Goal: Task Accomplishment & Management: Manage account settings

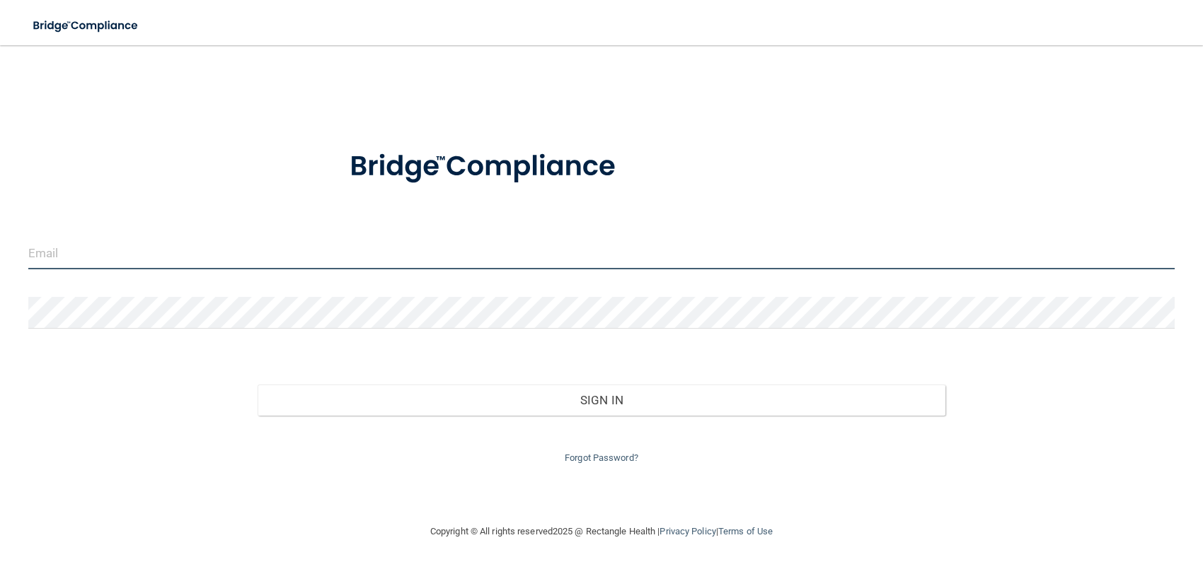
type input "[EMAIL_ADDRESS][DOMAIN_NAME]"
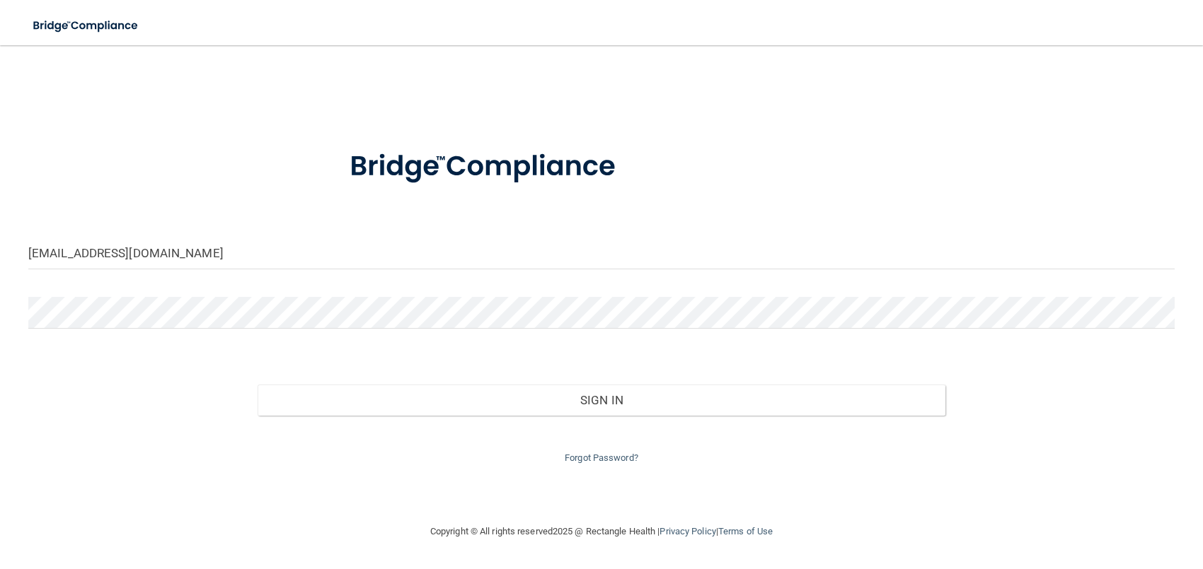
click at [605, 416] on div "Forgot Password?" at bounding box center [601, 441] width 1167 height 51
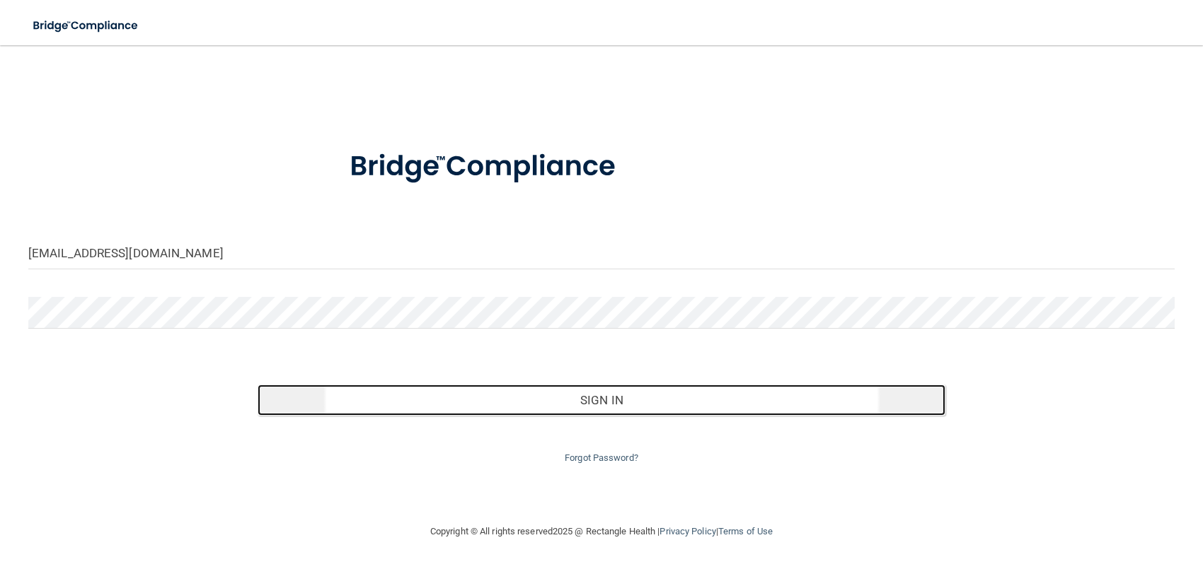
click at [606, 403] on button "Sign In" at bounding box center [601, 400] width 688 height 31
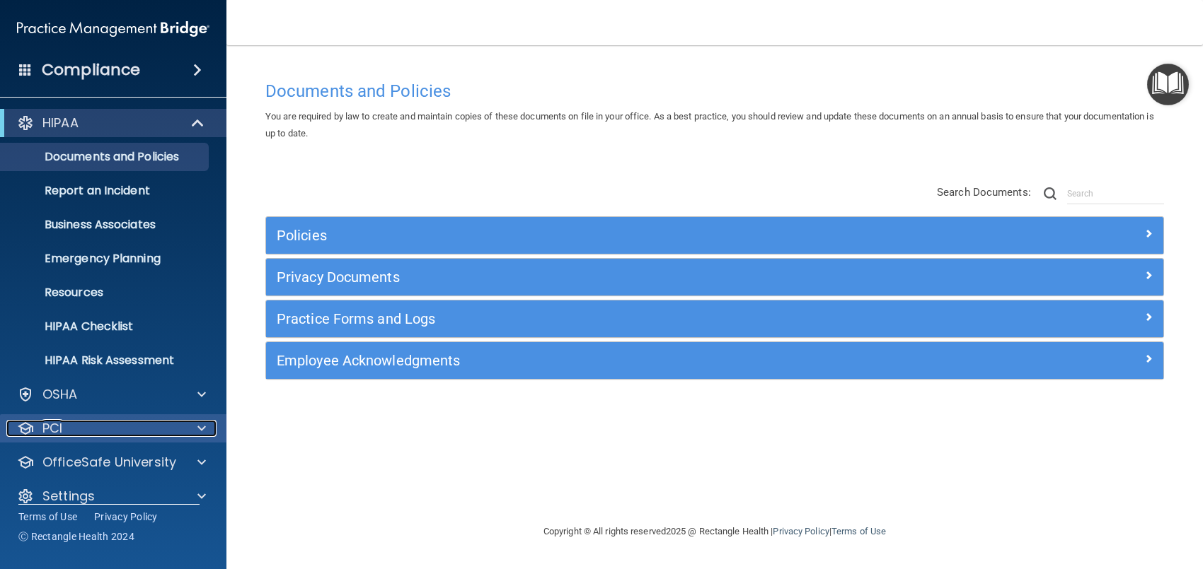
click at [204, 420] on span at bounding box center [201, 428] width 8 height 17
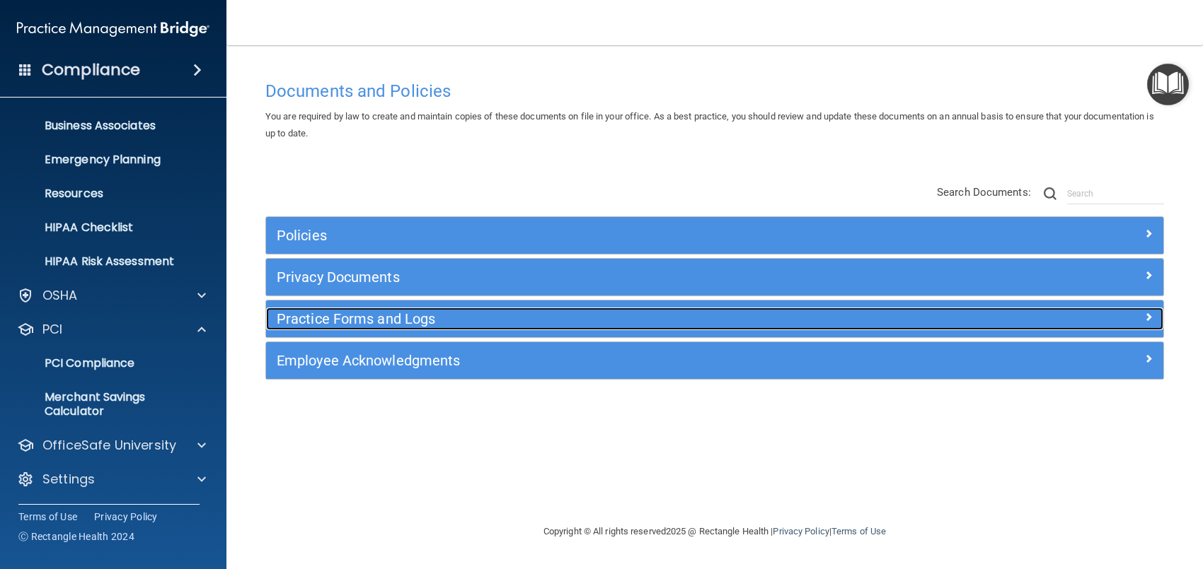
click at [369, 320] on h5 "Practice Forms and Logs" at bounding box center [603, 319] width 652 height 16
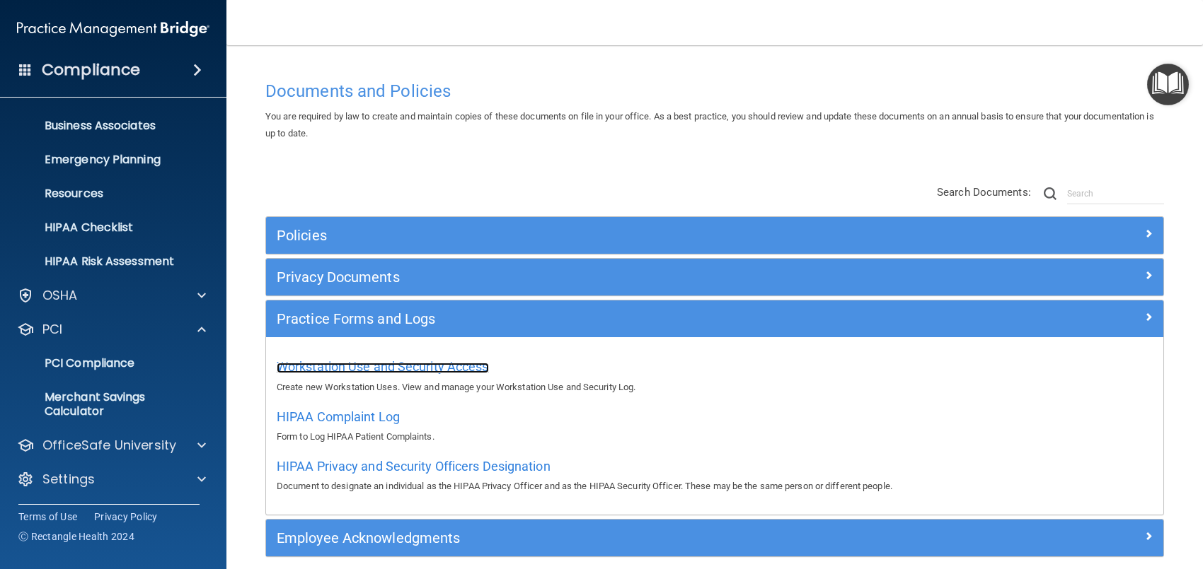
click at [372, 369] on span "Workstation Use and Security Access" at bounding box center [383, 366] width 212 height 15
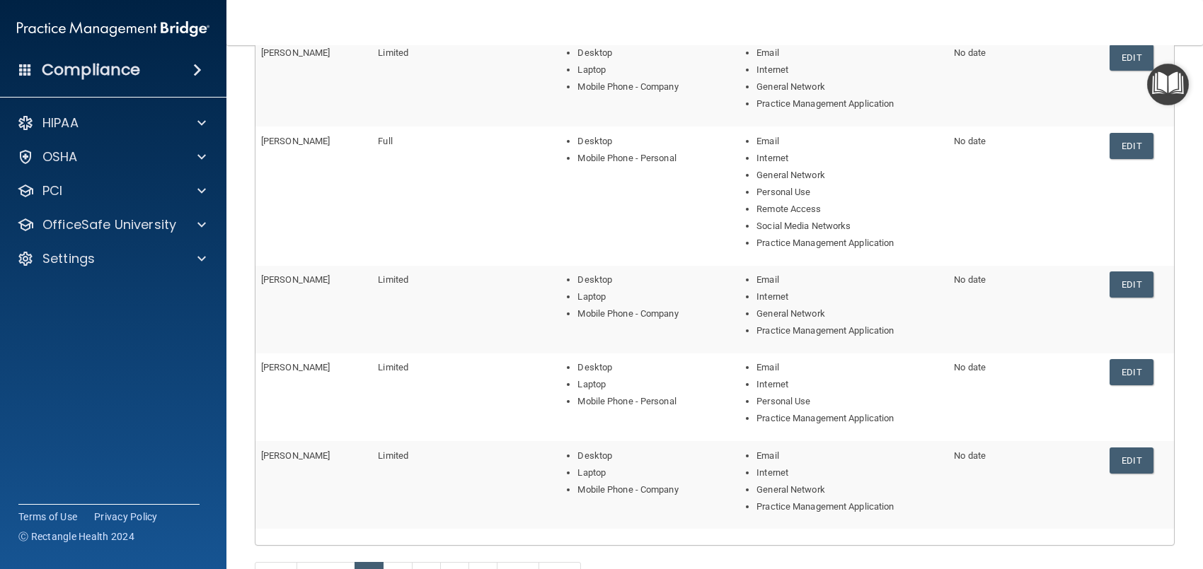
scroll to position [265, 0]
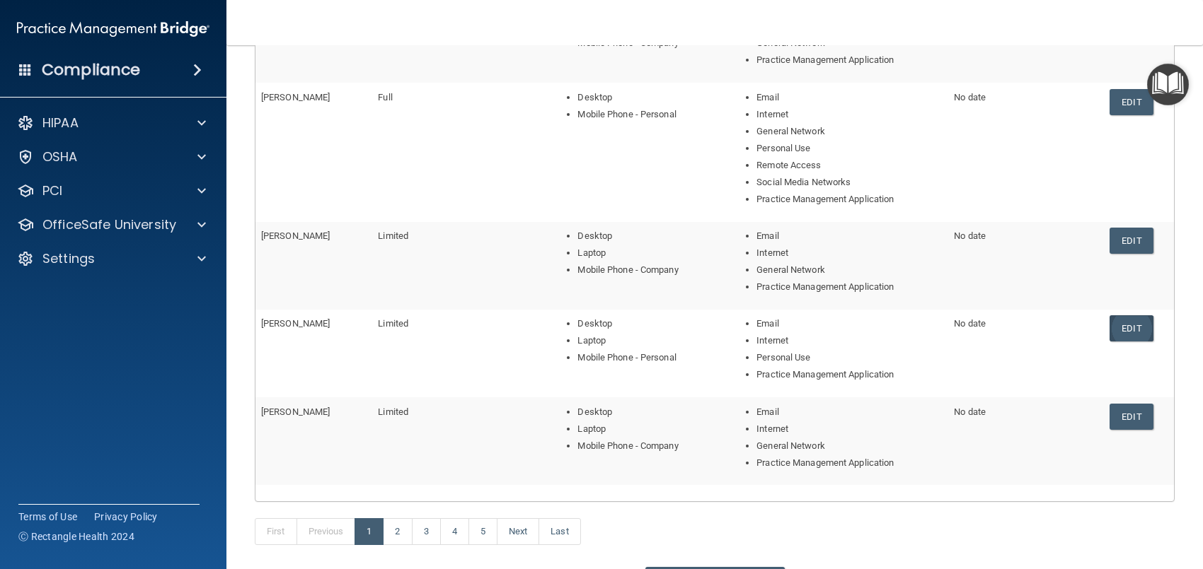
click at [1122, 330] on link "Edit" at bounding box center [1130, 329] width 43 height 26
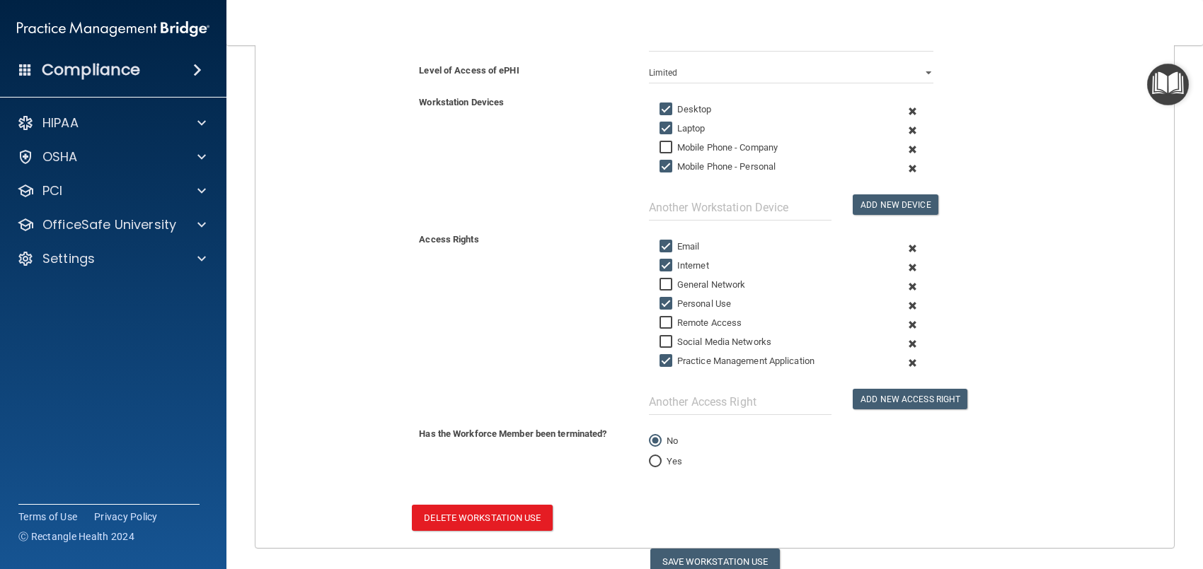
click at [649, 468] on input "Yes" at bounding box center [655, 462] width 13 height 11
radio input "true"
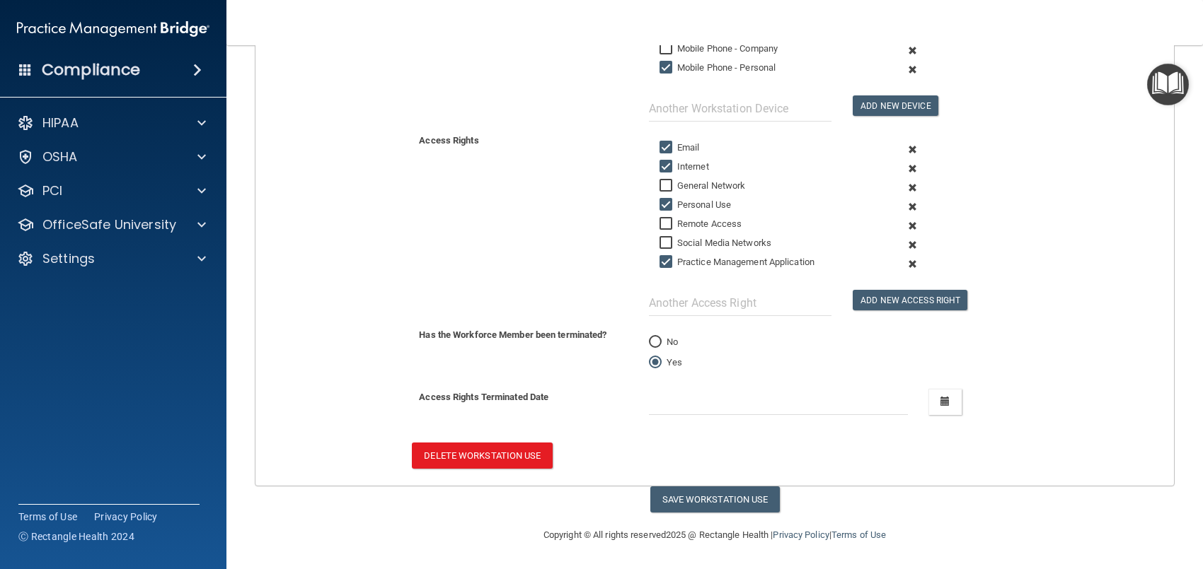
scroll to position [369, 0]
click at [504, 458] on button "Delete Workstation Use" at bounding box center [482, 456] width 140 height 26
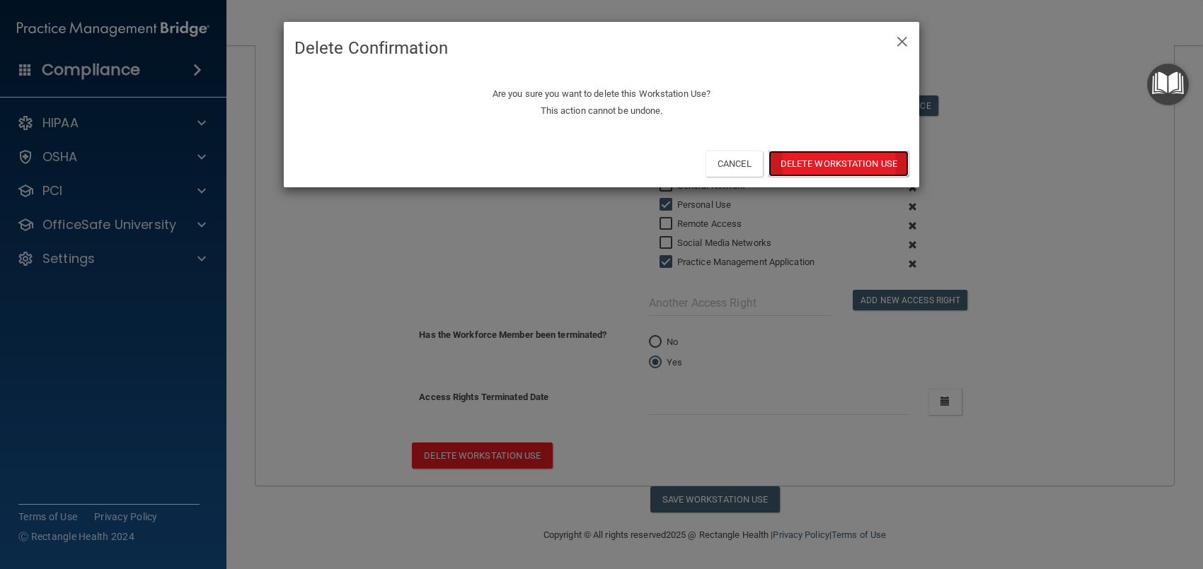
click at [822, 163] on button "Delete Workstation Use" at bounding box center [838, 164] width 140 height 26
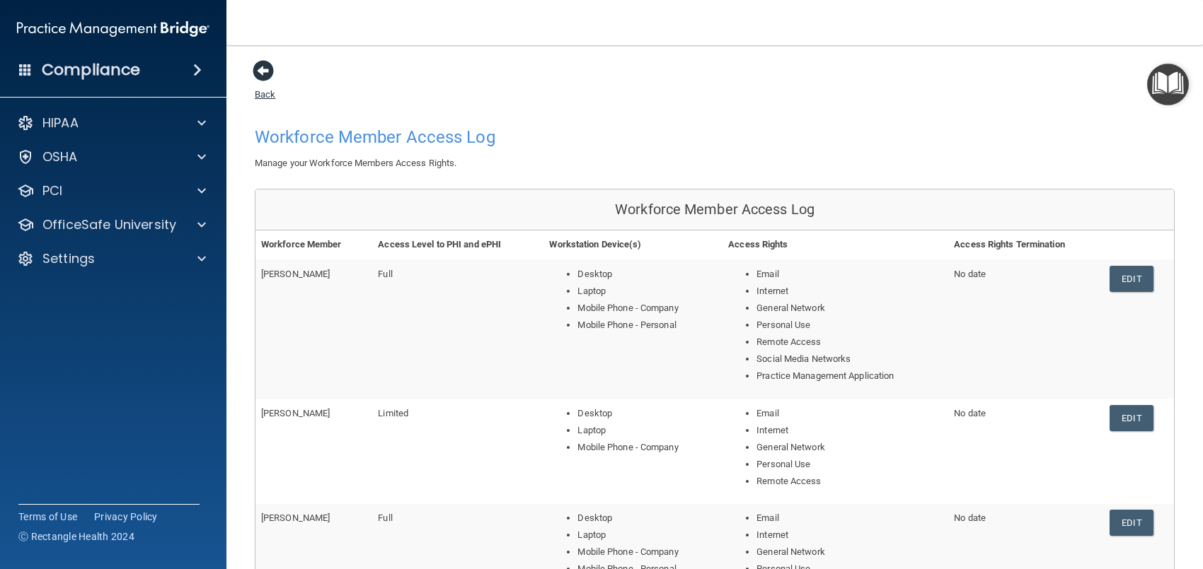
click at [262, 74] on span at bounding box center [263, 70] width 21 height 21
click at [199, 125] on span at bounding box center [201, 123] width 8 height 17
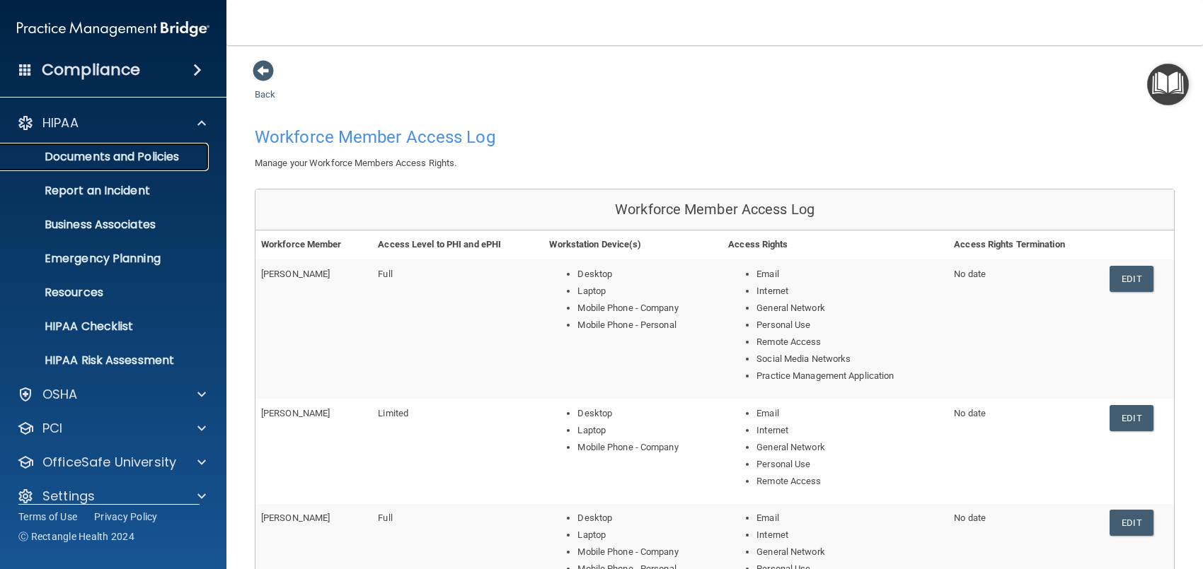
click at [154, 156] on p "Documents and Policies" at bounding box center [105, 157] width 193 height 14
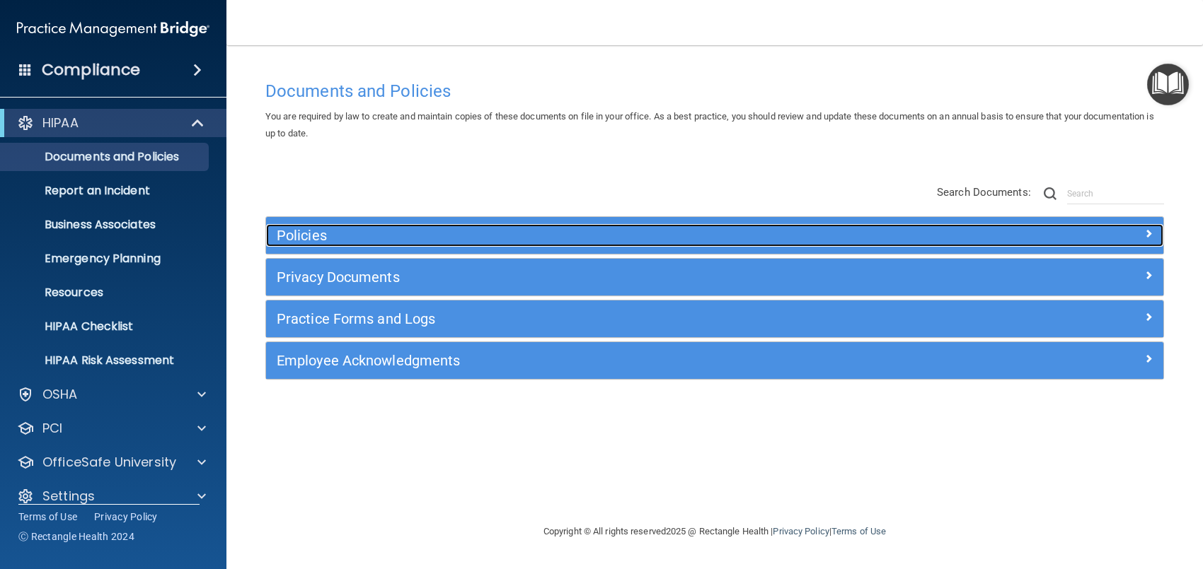
click at [1150, 232] on span at bounding box center [1148, 233] width 8 height 17
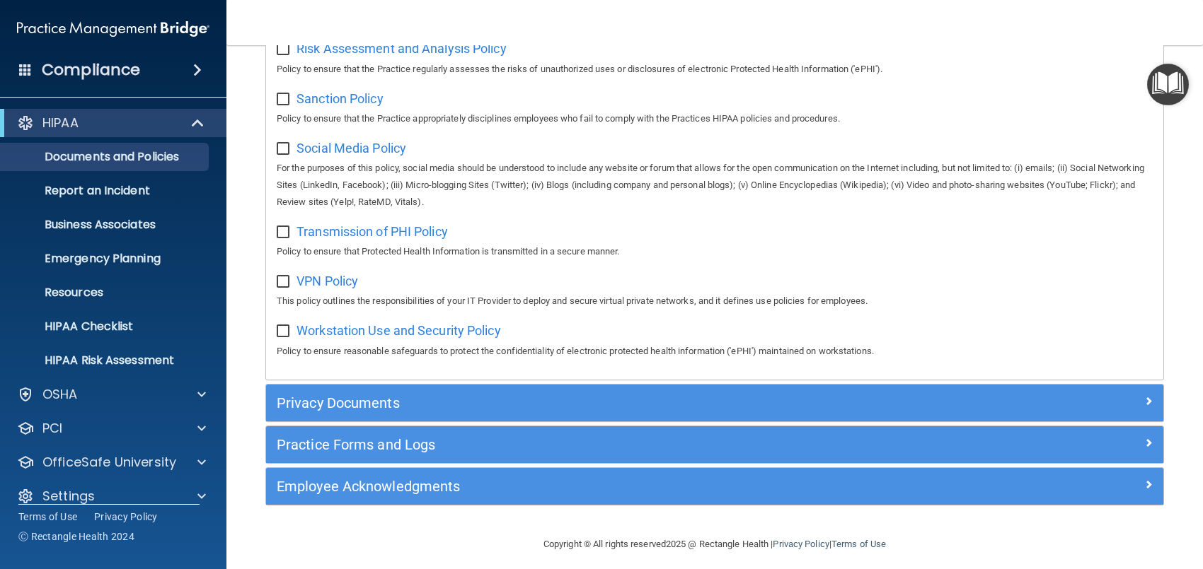
scroll to position [1048, 0]
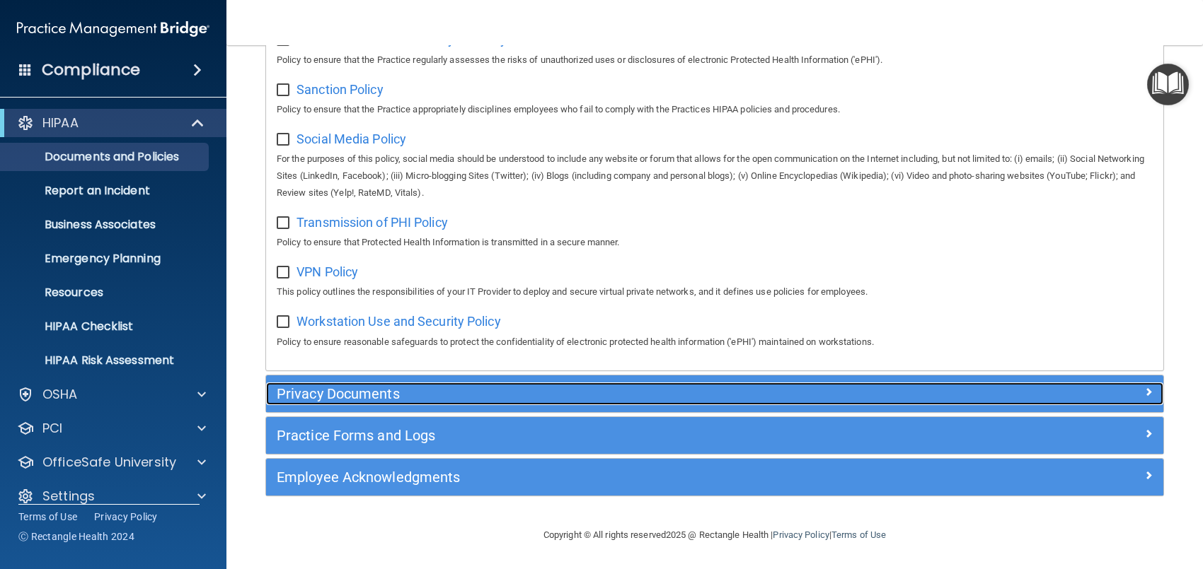
click at [1144, 389] on span at bounding box center [1148, 391] width 8 height 17
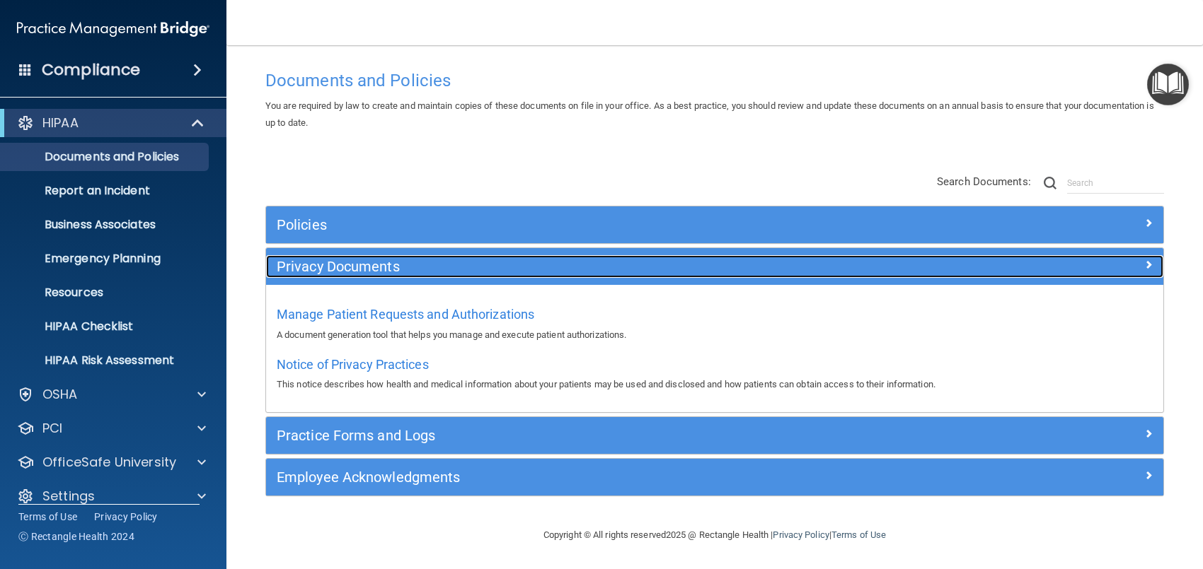
scroll to position [12, 0]
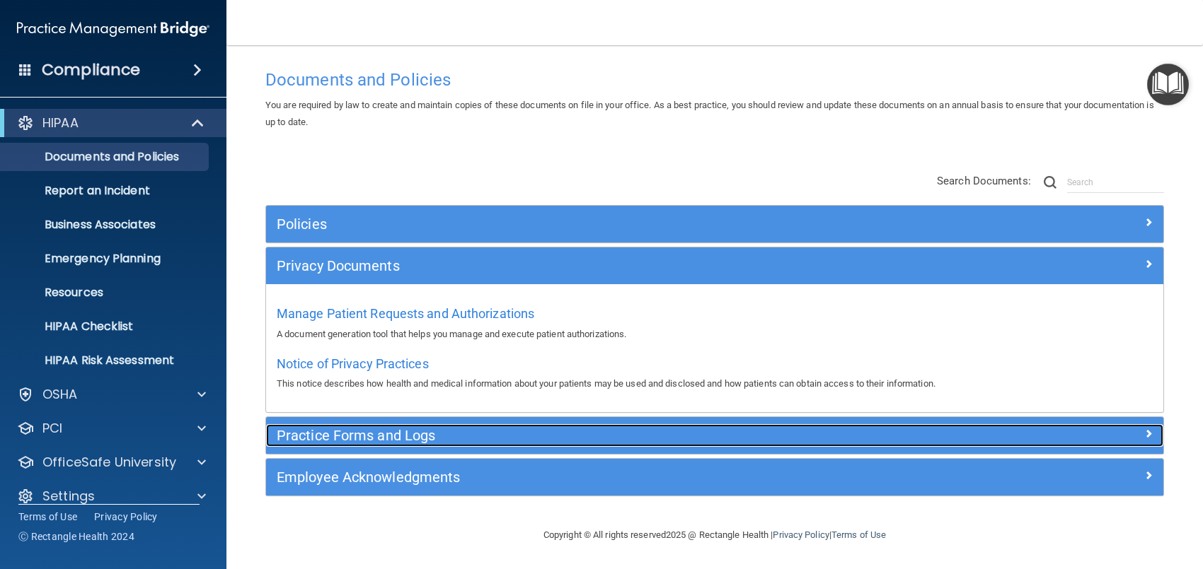
click at [1129, 429] on div at bounding box center [1051, 432] width 224 height 17
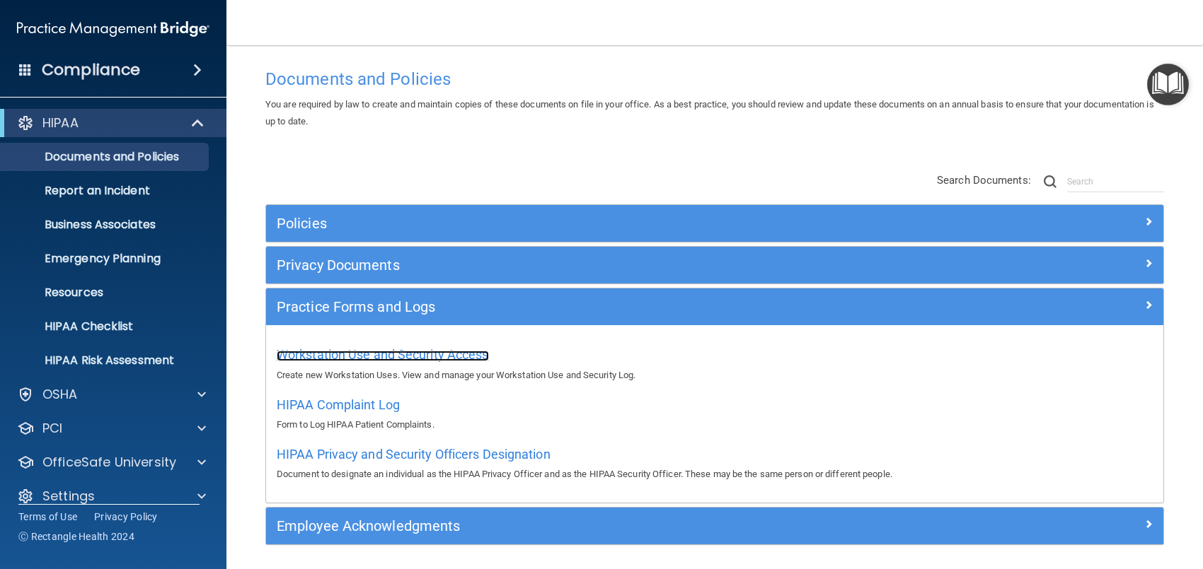
click at [348, 352] on span "Workstation Use and Security Access" at bounding box center [383, 354] width 212 height 15
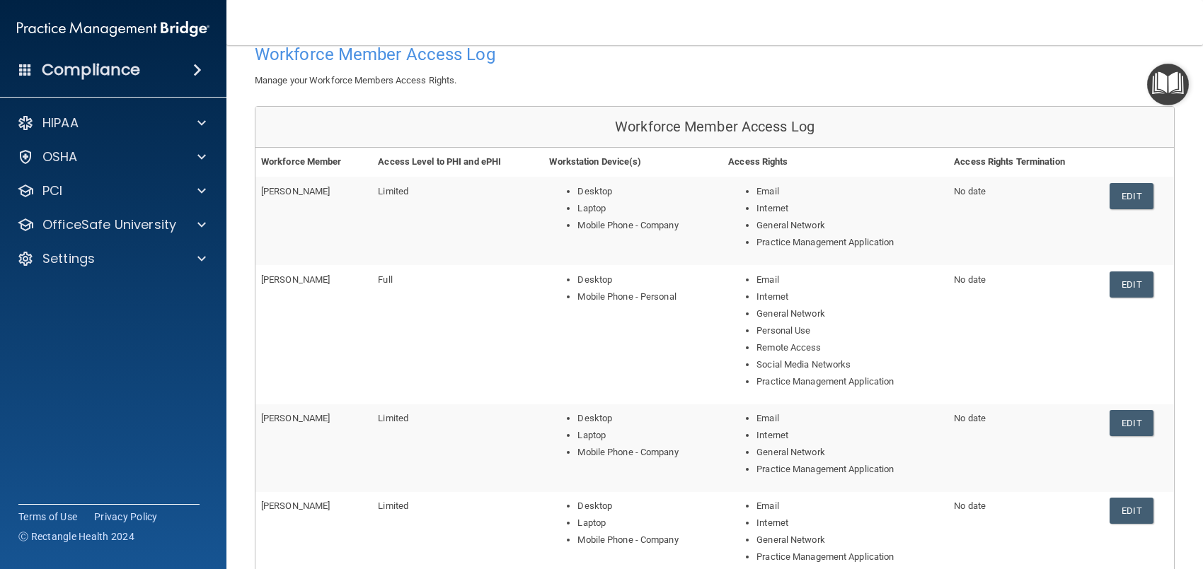
scroll to position [390, 0]
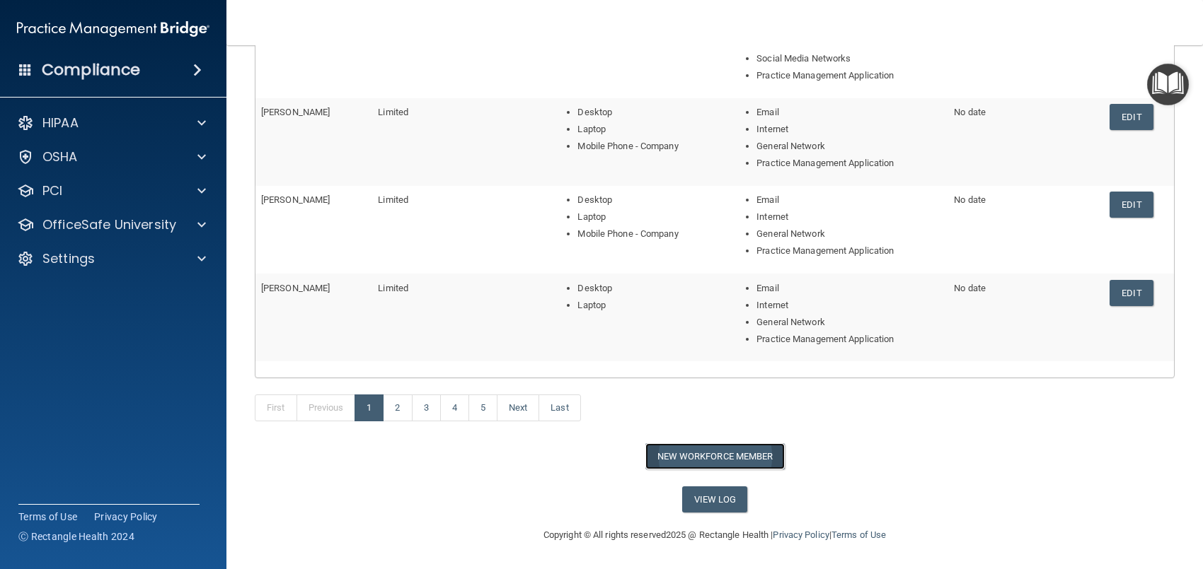
click at [699, 453] on button "New Workforce Member" at bounding box center [714, 457] width 139 height 26
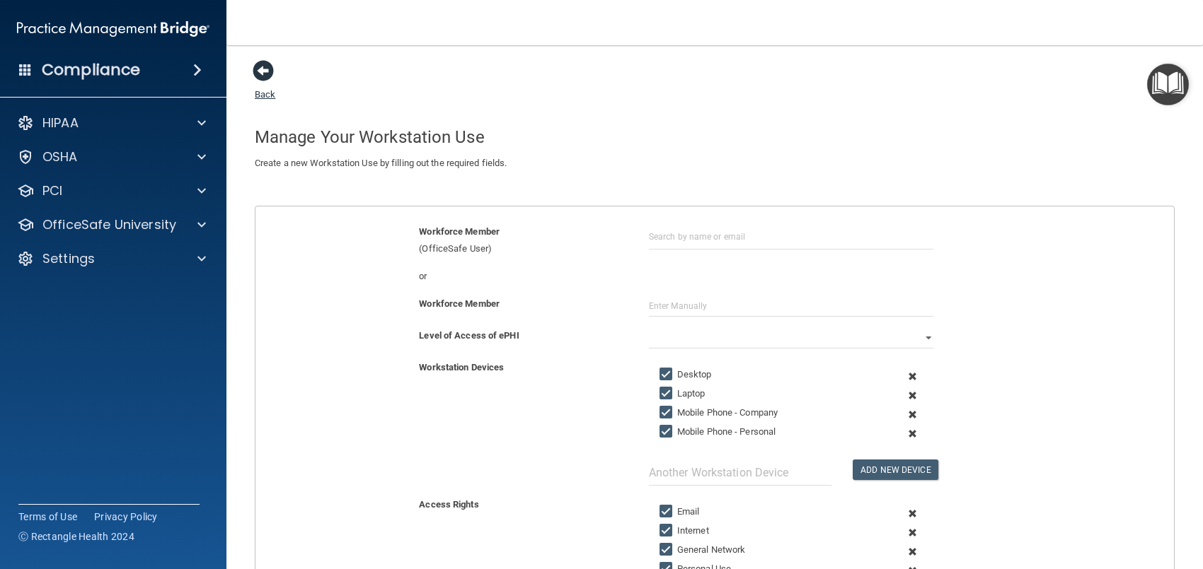
click at [260, 74] on span at bounding box center [263, 70] width 21 height 21
